Goal: Transaction & Acquisition: Purchase product/service

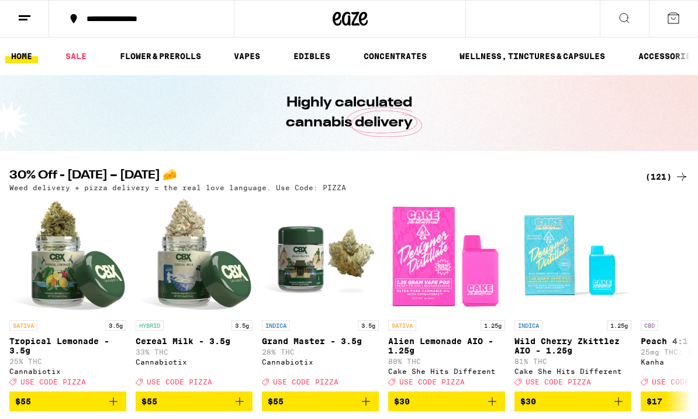
click at [625, 29] on button at bounding box center [624, 19] width 49 height 37
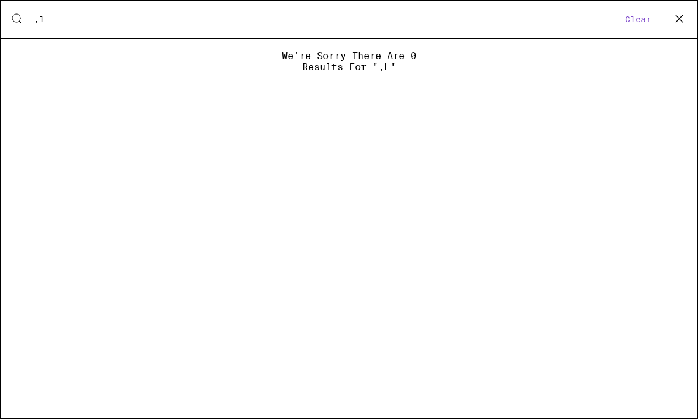
type input ","
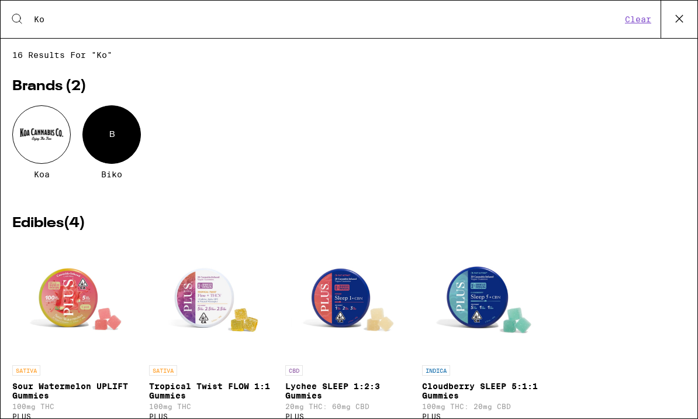
type input "Ko"
click at [40, 152] on div at bounding box center [41, 134] width 58 height 58
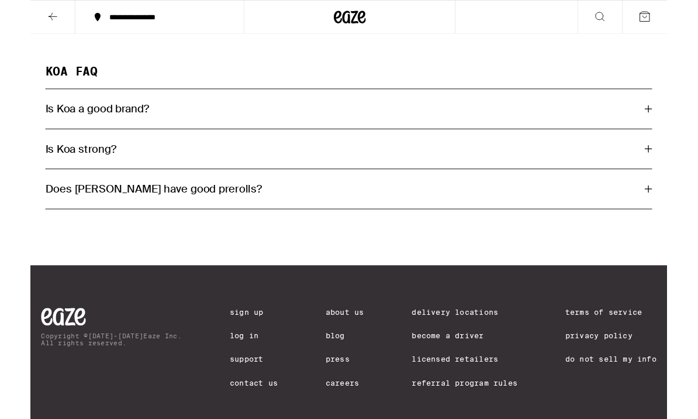
scroll to position [645, 0]
